Goal: Task Accomplishment & Management: Manage account settings

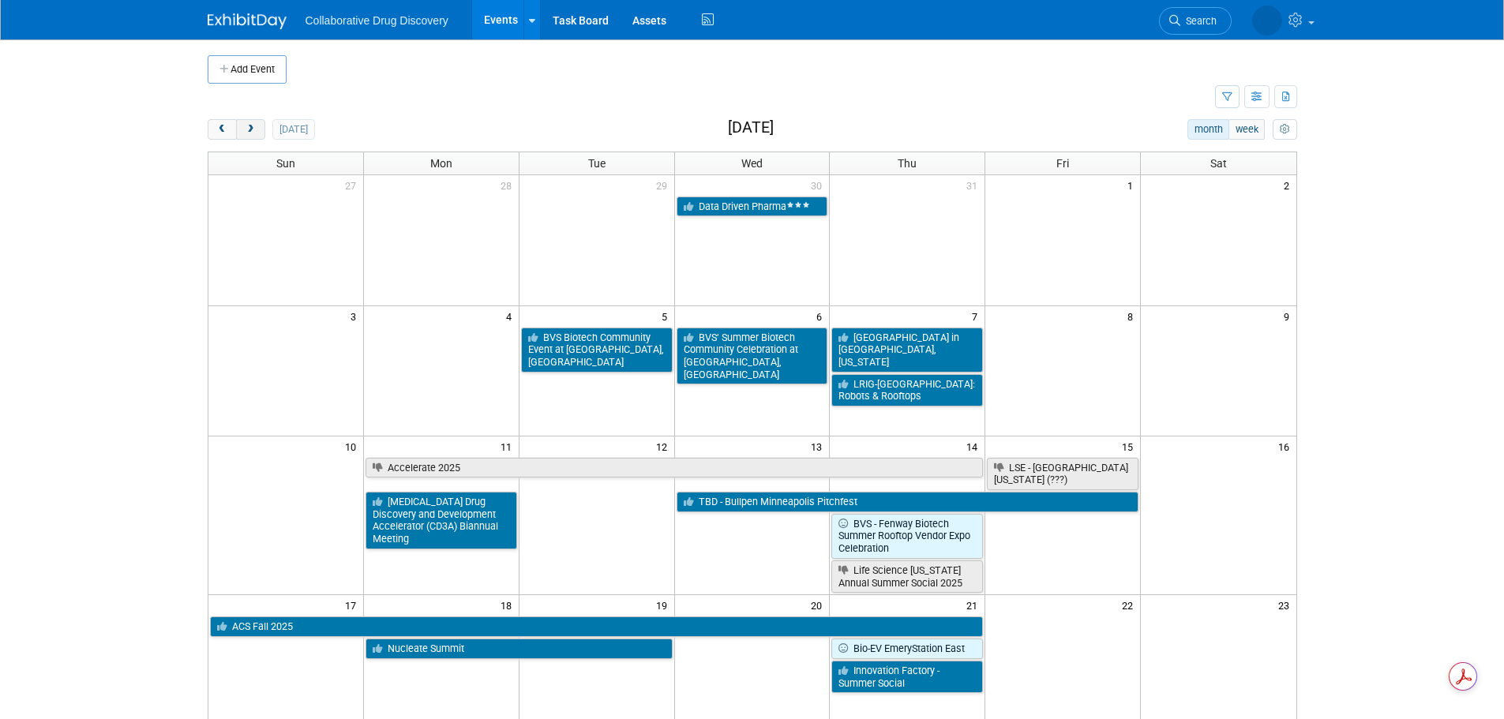
click at [255, 128] on span "next" at bounding box center [251, 130] width 12 height 10
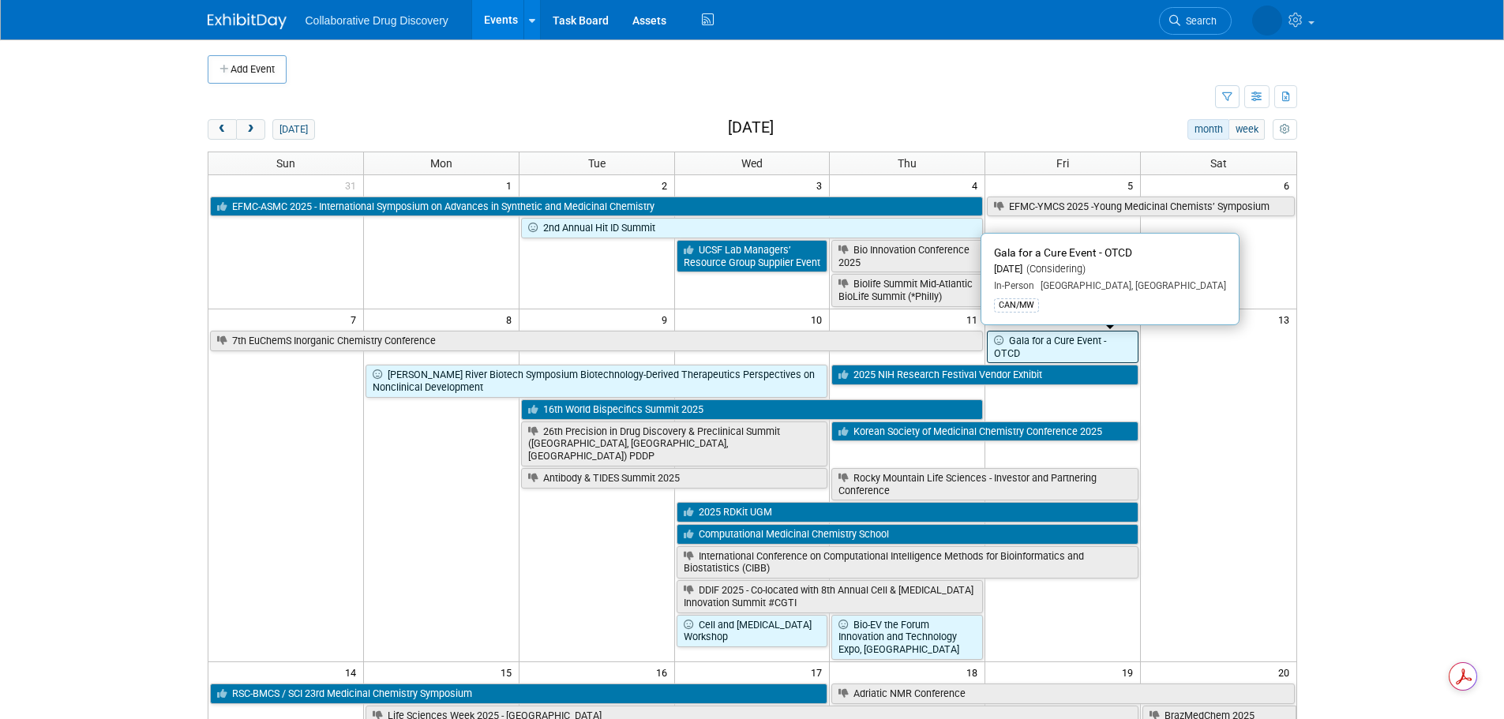
click at [1075, 347] on link "Gala for a Cure Event - OTCD" at bounding box center [1063, 347] width 152 height 32
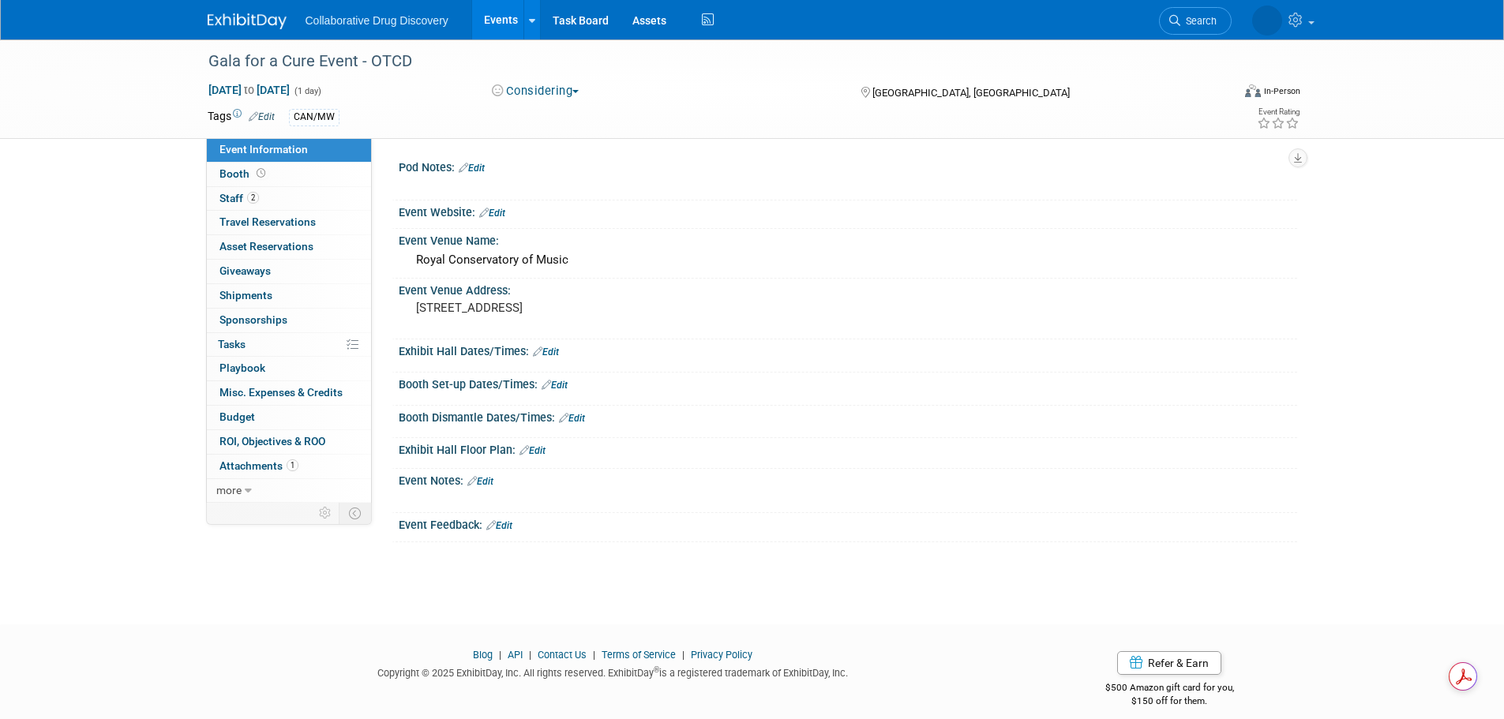
click at [494, 216] on link "Edit" at bounding box center [492, 213] width 26 height 11
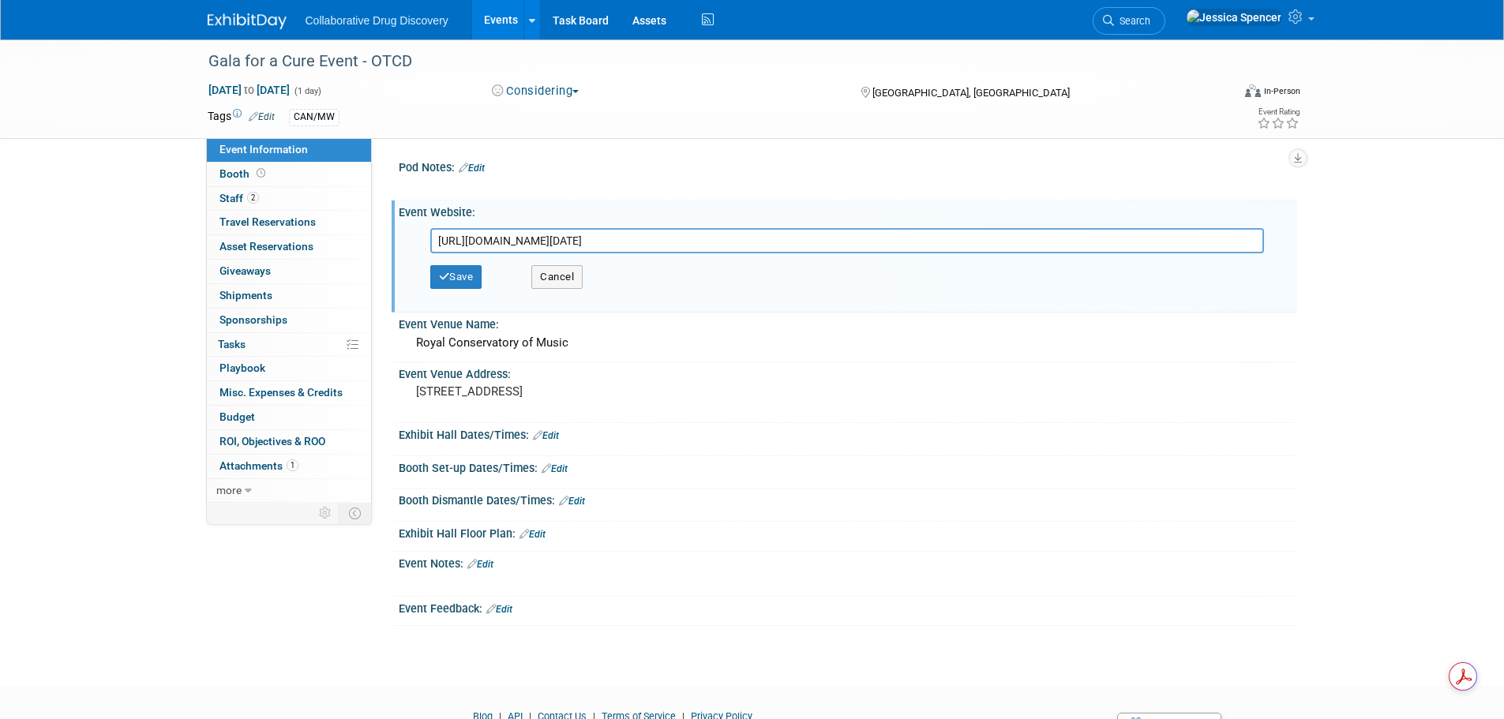
click at [451, 295] on div "Save Cancel" at bounding box center [851, 276] width 843 height 47
click at [451, 286] on button "Save" at bounding box center [456, 277] width 52 height 24
